Goal: Task Accomplishment & Management: Manage account settings

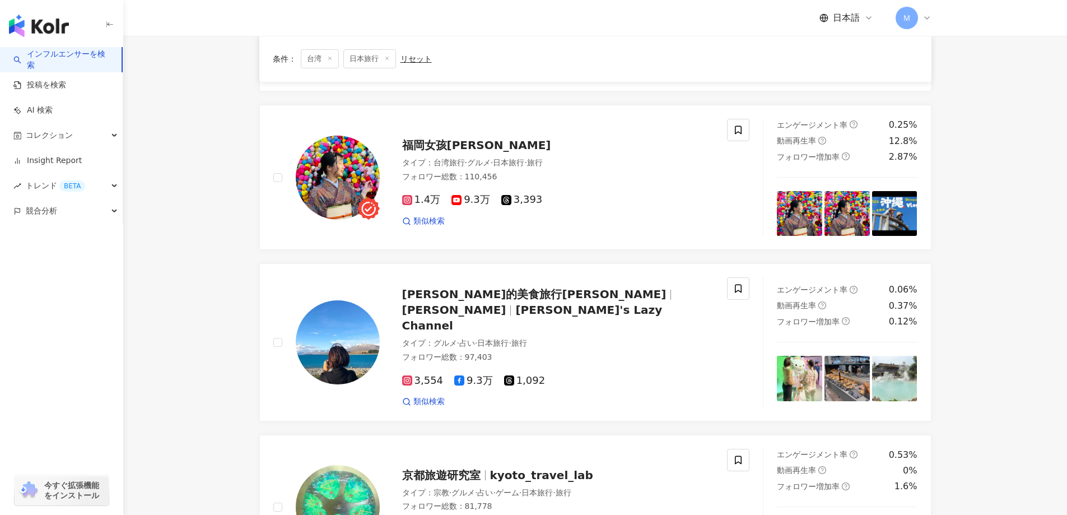
click at [930, 16] on icon at bounding box center [927, 17] width 9 height 9
click at [919, 17] on div "Ｍ" at bounding box center [914, 18] width 36 height 22
click at [912, 19] on span "Ｍ" at bounding box center [907, 18] width 22 height 22
click at [948, 108] on link "メンバー管理" at bounding box center [941, 107] width 47 height 9
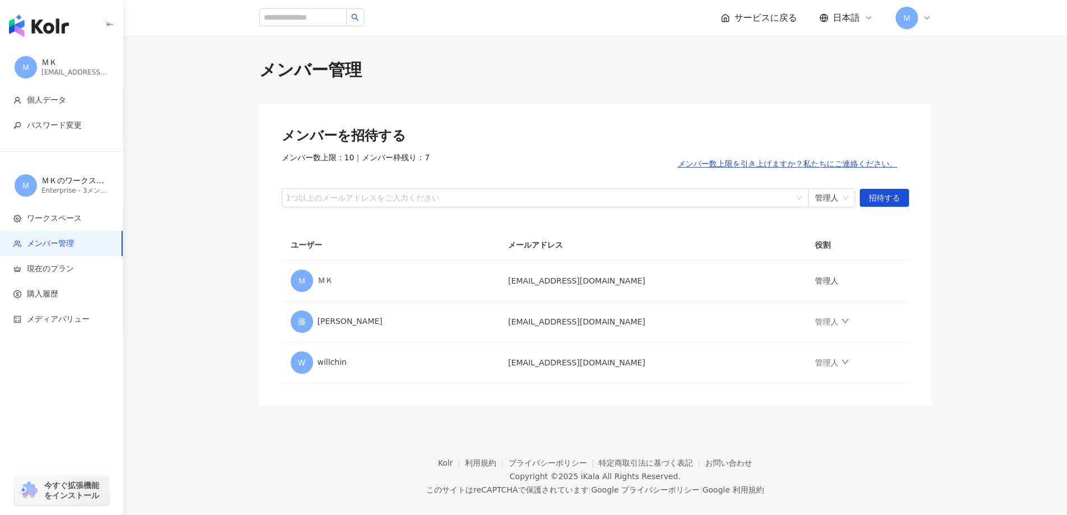
click at [806, 208] on div "メンバーを招待する メンバー数上限：10 ｜ メンバー枠残り：7 メンバー数上限を引き上げますか？私たちにご連絡ください。 1つ以上のメールアドレスをご入力く…" at bounding box center [595, 254] width 672 height 301
click at [837, 198] on span "管理人" at bounding box center [832, 198] width 34 height 18
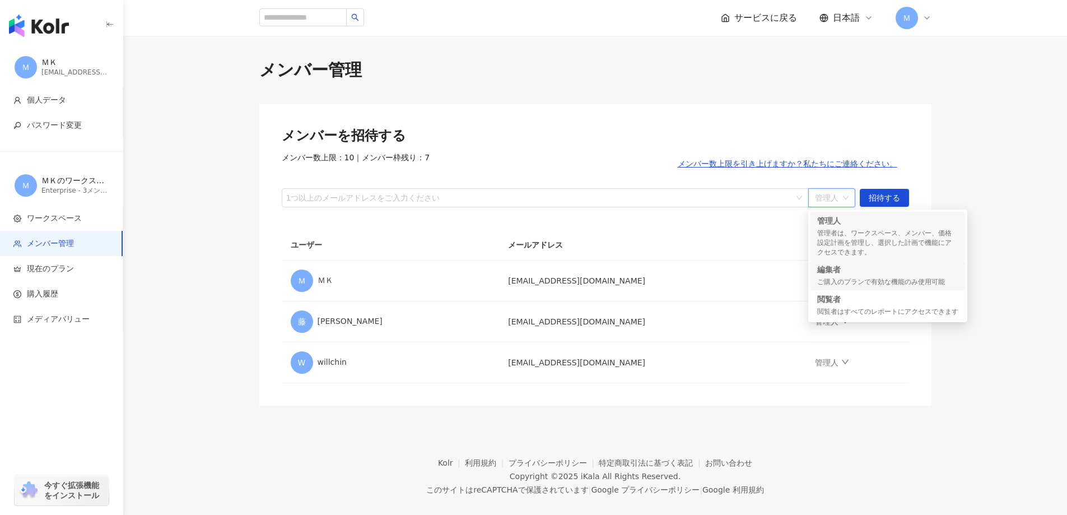
click at [849, 275] on div "編集者" at bounding box center [887, 269] width 141 height 11
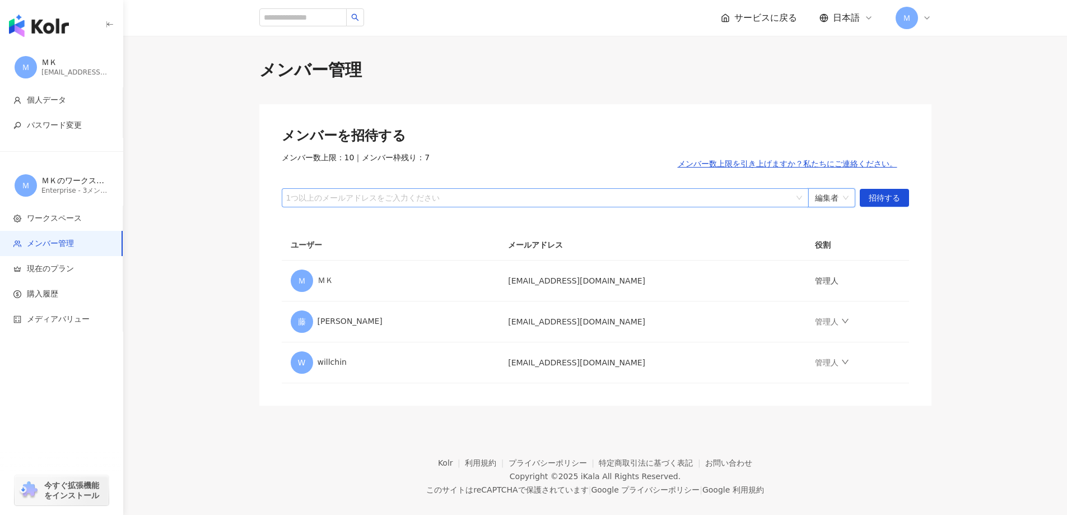
click at [374, 202] on div at bounding box center [539, 197] width 511 height 8
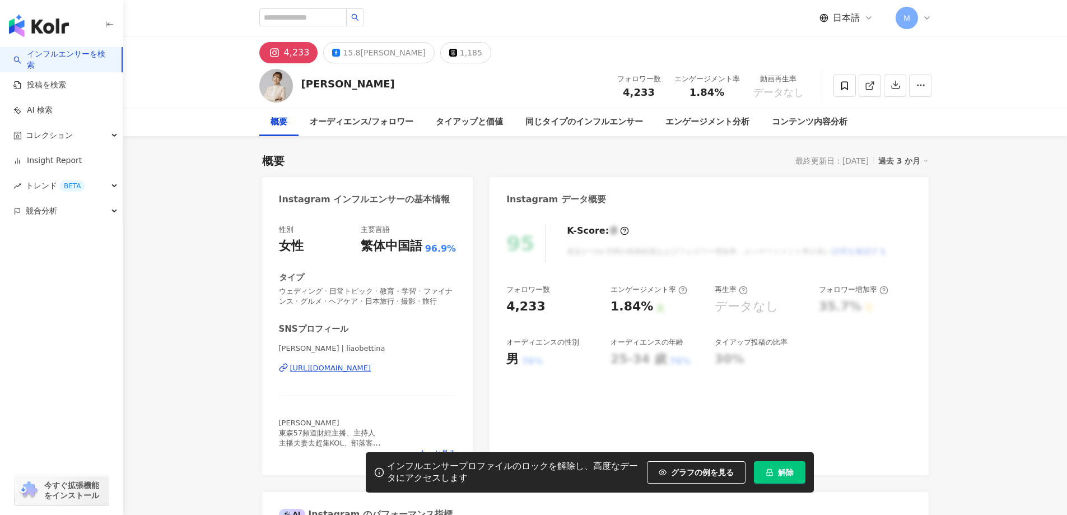
click at [913, 24] on span "Ｍ" at bounding box center [907, 18] width 22 height 22
click at [933, 108] on link "メンバー管理" at bounding box center [941, 107] width 47 height 9
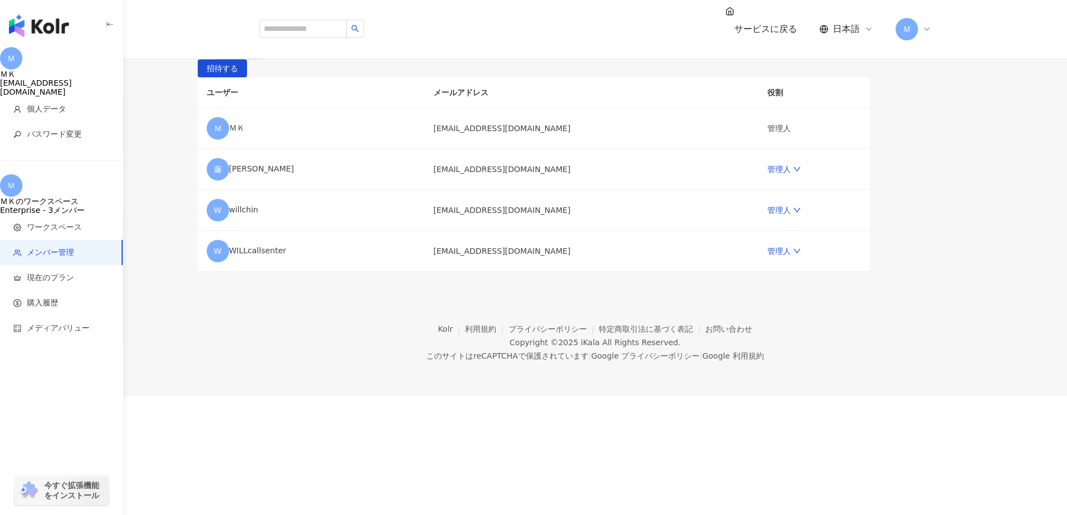
click at [914, 18] on span "Ｍ" at bounding box center [907, 29] width 22 height 22
